Goal: Navigation & Orientation: Find specific page/section

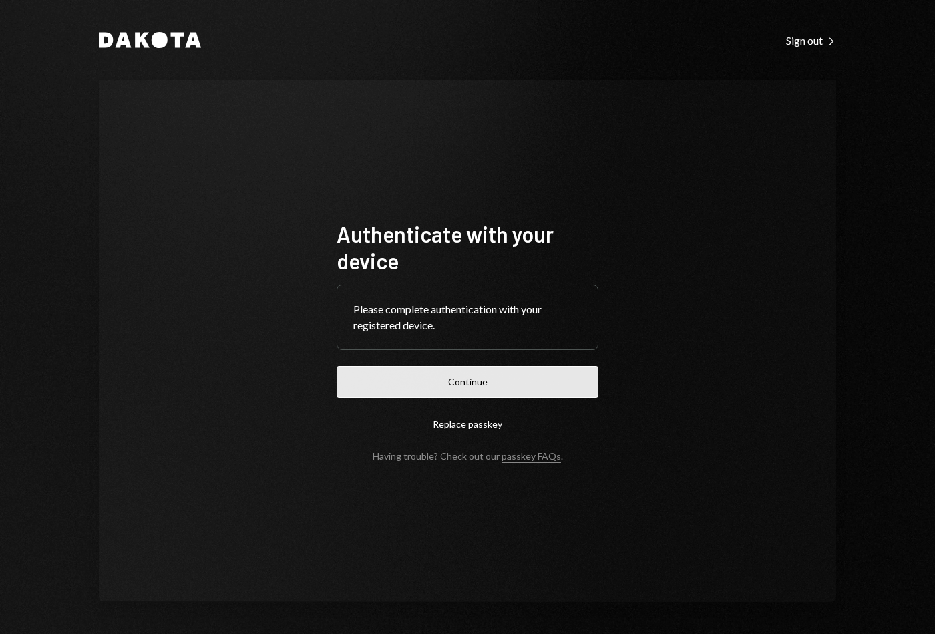
click at [474, 391] on button "Continue" at bounding box center [468, 381] width 262 height 31
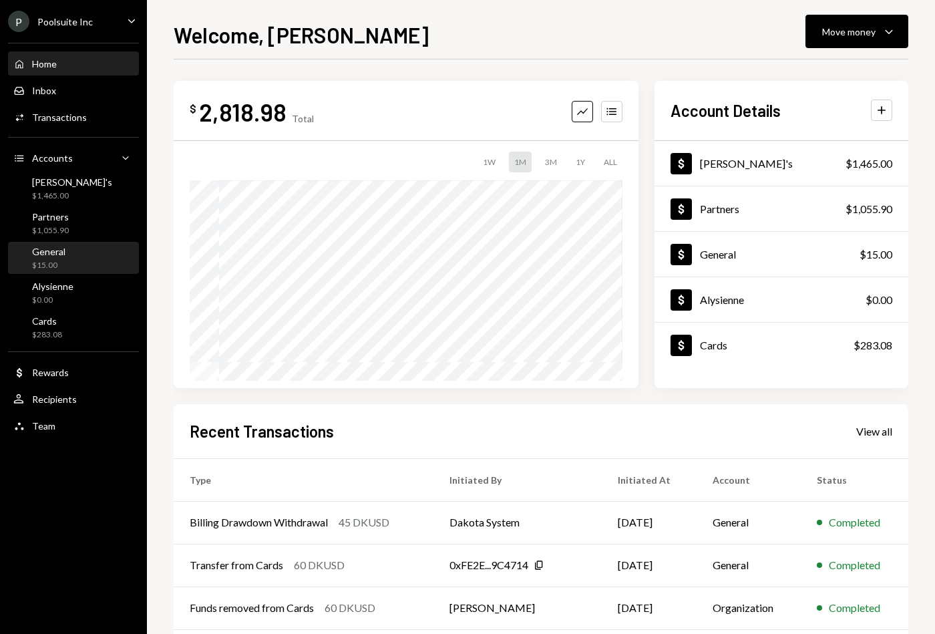
click at [69, 246] on div "General $15.00" at bounding box center [73, 258] width 120 height 25
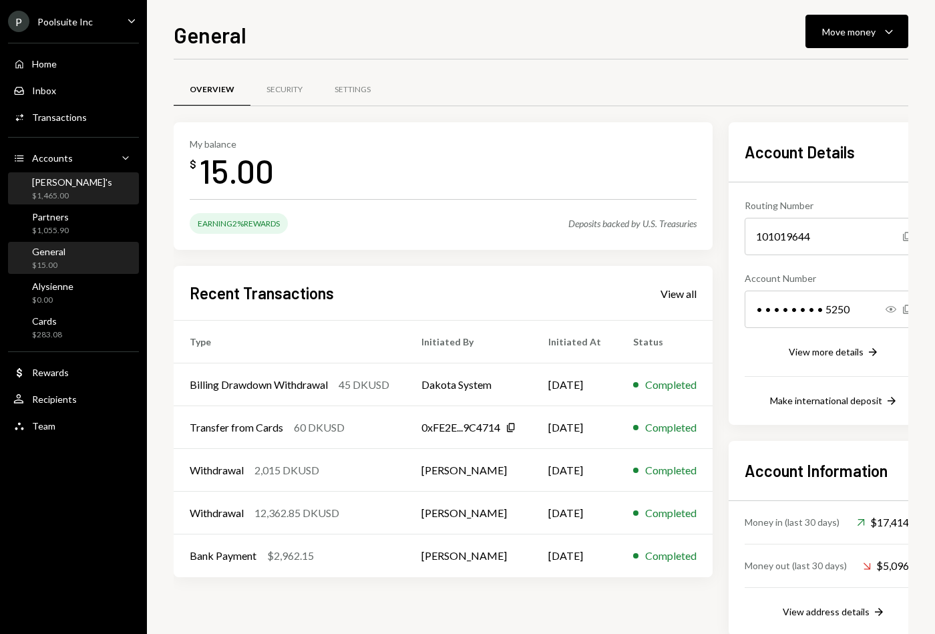
click at [68, 196] on div "[PERSON_NAME]'s $1,465.00" at bounding box center [73, 188] width 120 height 25
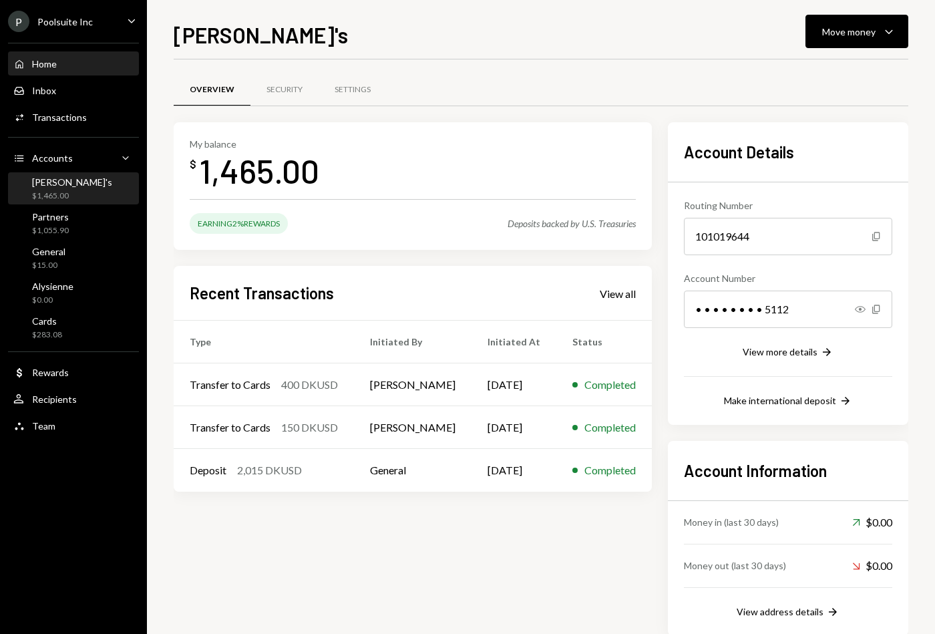
click at [74, 65] on div "Home Home" at bounding box center [73, 64] width 120 height 12
